Goal: Task Accomplishment & Management: Manage account settings

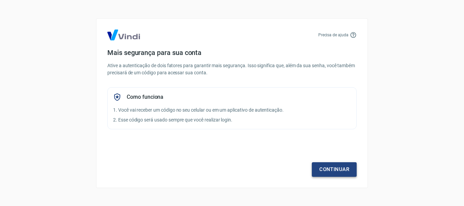
click at [338, 169] on link "Continuar" at bounding box center [334, 169] width 45 height 14
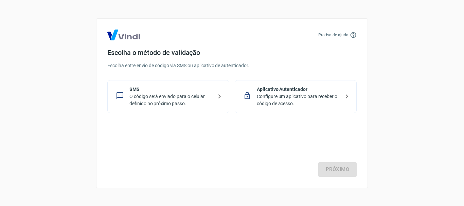
click at [320, 101] on p "Configure um aplicativo para receber o código de acesso." at bounding box center [298, 100] width 83 height 14
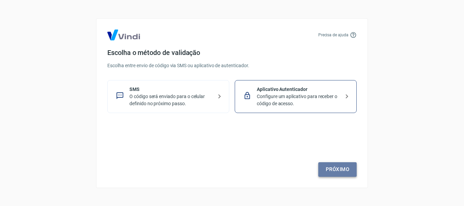
click at [332, 175] on link "Próximo" at bounding box center [337, 169] width 38 height 14
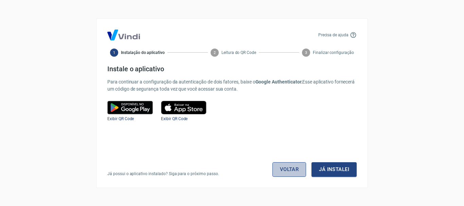
click at [288, 172] on link "Voltar" at bounding box center [290, 169] width 34 height 14
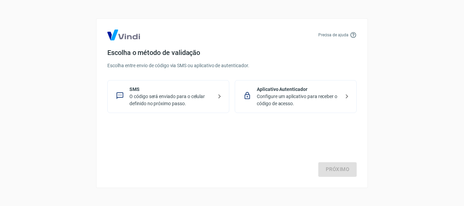
click at [316, 103] on p "Configure um aplicativo para receber o código de acesso." at bounding box center [298, 100] width 83 height 14
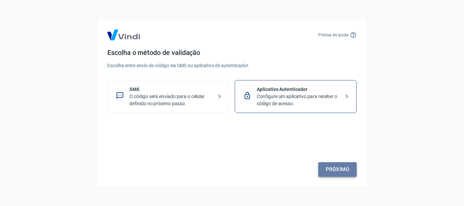
click at [342, 170] on link "Próximo" at bounding box center [337, 169] width 38 height 14
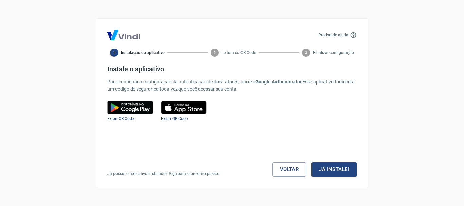
click at [278, 178] on div "Precisa de ajuda 1 Instalação do aplicativo 2 Leitura do QR Code 3 Finalizar co…" at bounding box center [232, 103] width 272 height 170
click at [280, 176] on link "Voltar" at bounding box center [290, 169] width 34 height 14
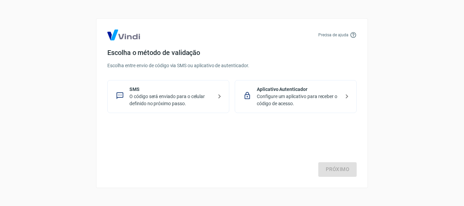
click at [167, 84] on div "SMS O código será enviado para o celular definido no próximo passo." at bounding box center [168, 96] width 122 height 33
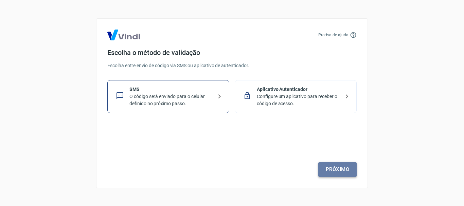
click at [328, 171] on link "Próximo" at bounding box center [337, 169] width 38 height 14
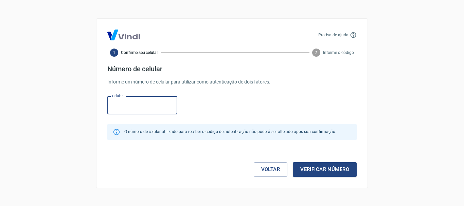
click at [141, 103] on input "Celular" at bounding box center [142, 106] width 70 height 18
type input "(62) 98416-1388"
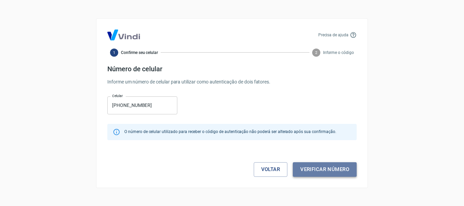
click at [333, 174] on button "Verificar número" at bounding box center [325, 169] width 64 height 14
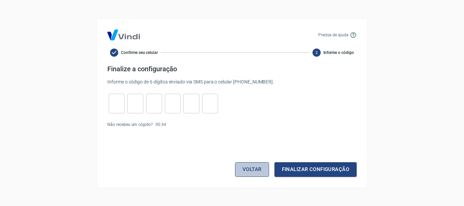
click at [239, 173] on button "Voltar" at bounding box center [252, 169] width 34 height 14
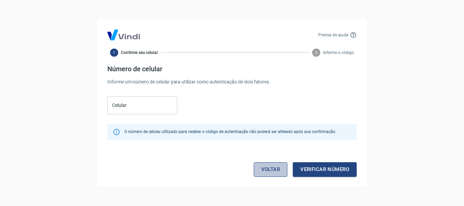
click at [277, 172] on link "Voltar" at bounding box center [271, 169] width 34 height 14
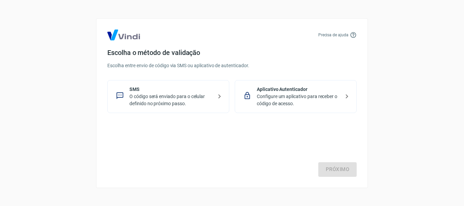
click at [298, 85] on div "Aplicativo Autenticador Configure um aplicativo para receber o código de acesso." at bounding box center [296, 96] width 122 height 33
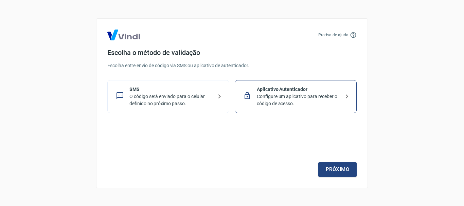
click at [181, 94] on p "O código será enviado para o celular definido no próximo passo." at bounding box center [170, 100] width 83 height 14
